Goal: Task Accomplishment & Management: Use online tool/utility

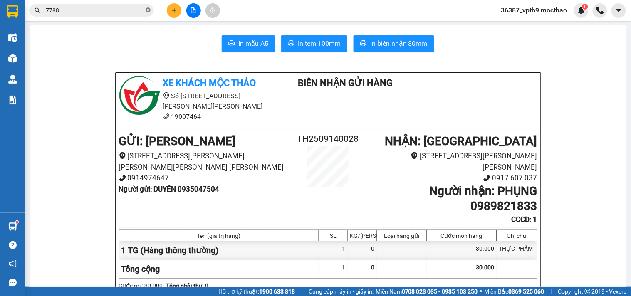
click at [148, 10] on icon "close-circle" at bounding box center [148, 9] width 5 height 5
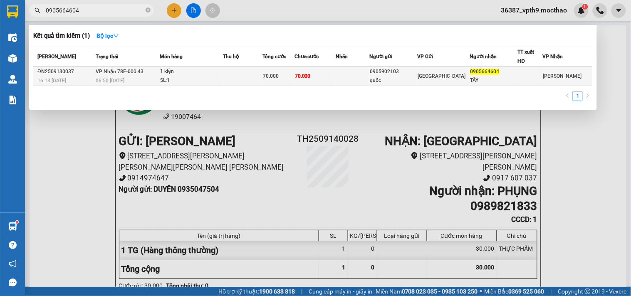
type input "0905664604"
click at [498, 78] on div "TÂY" at bounding box center [494, 80] width 47 height 9
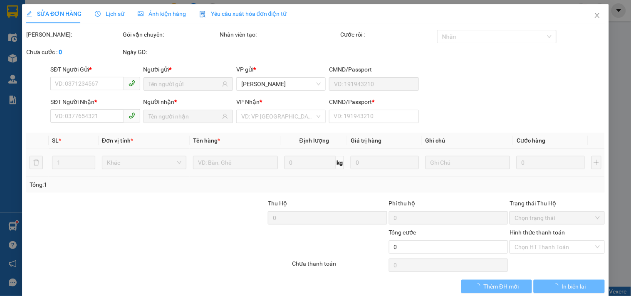
type input "0905902103"
type input "quốc"
type input "0905664604"
type input "TÂY"
type input "0"
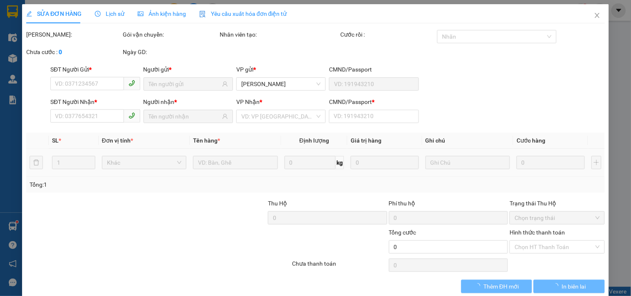
type input "70.000"
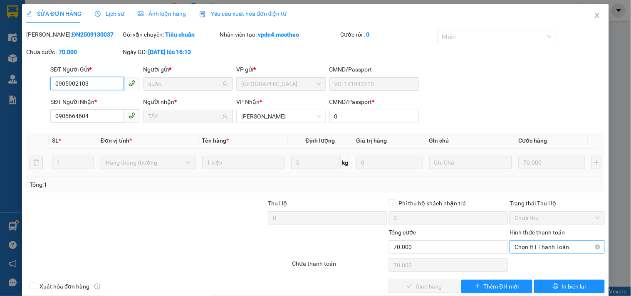
click at [519, 245] on span "Chọn HT Thanh Toán" at bounding box center [557, 247] width 85 height 12
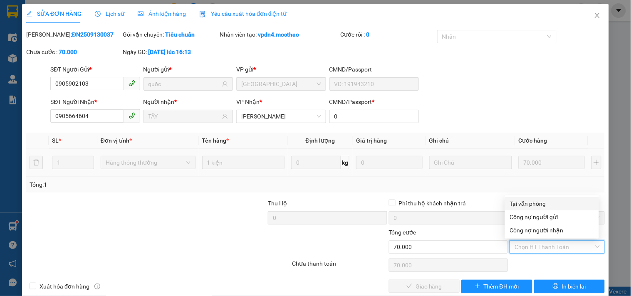
click at [529, 202] on div "Tại văn phòng" at bounding box center [552, 203] width 84 height 9
type input "0"
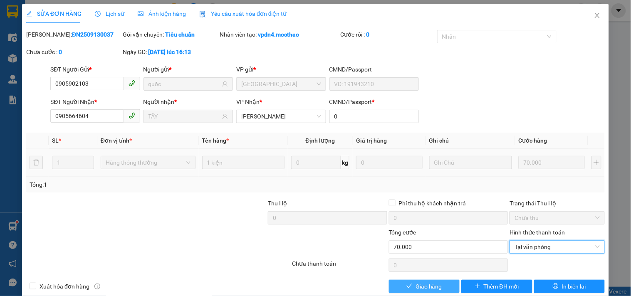
click at [425, 281] on button "Giao hàng" at bounding box center [424, 286] width 71 height 13
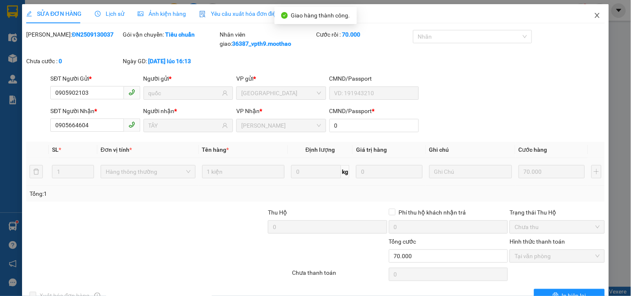
click at [586, 12] on span "Close" at bounding box center [597, 15] width 23 height 23
